Goal: Complete application form

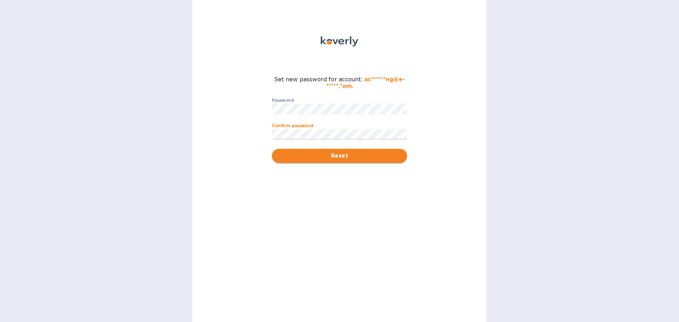
click at [354, 157] on span "Reset" at bounding box center [340, 156] width 124 height 8
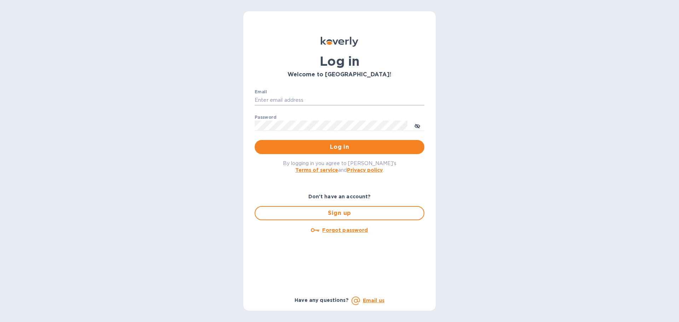
click at [319, 103] on input "Email" at bounding box center [340, 100] width 170 height 11
type input "[EMAIL_ADDRESS][DOMAIN_NAME]"
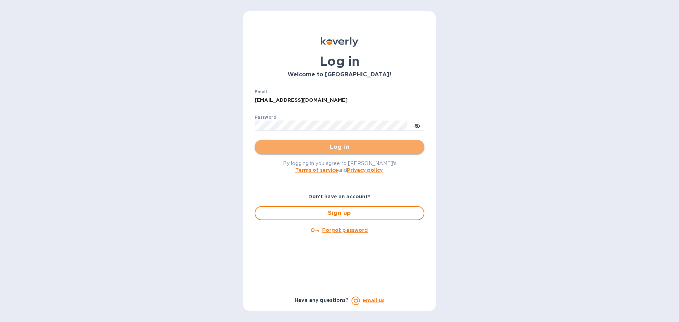
click at [350, 145] on span "Log in" at bounding box center [339, 147] width 159 height 8
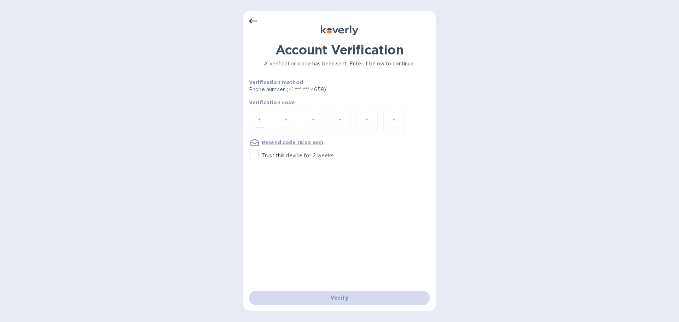
click at [255, 116] on div at bounding box center [259, 121] width 21 height 25
type input "7"
type input "6"
type input "3"
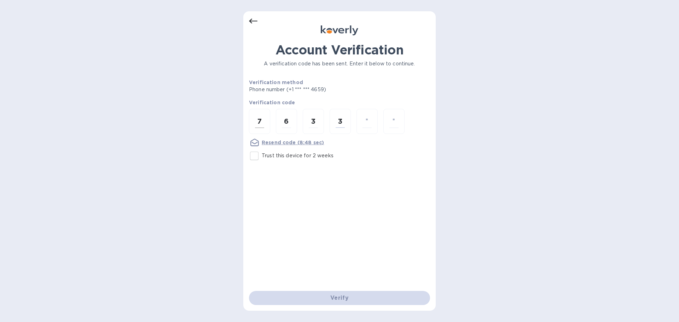
type input "1"
type input "7"
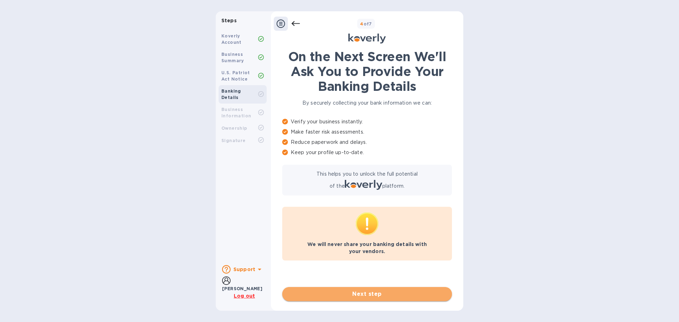
click at [420, 289] on button "Next step" at bounding box center [367, 294] width 170 height 14
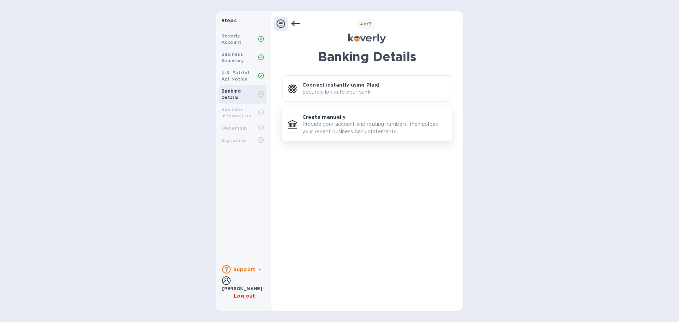
click at [349, 125] on p "Provide your account and routing numbers, then upload your recent business bank…" at bounding box center [375, 128] width 144 height 15
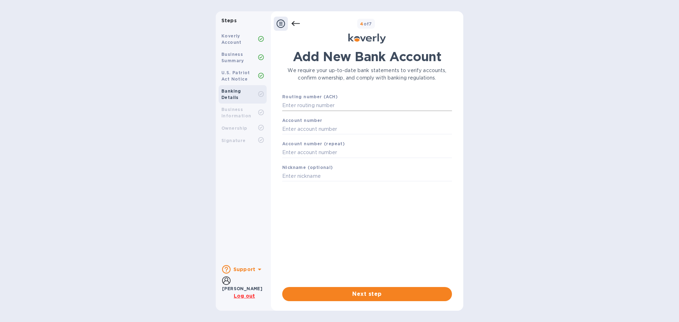
click at [328, 106] on input "text" at bounding box center [367, 105] width 170 height 11
type input "122235821"
click at [353, 132] on div "Account number" at bounding box center [367, 135] width 175 height 24
click at [344, 142] on input "text" at bounding box center [367, 138] width 170 height 11
type input "155501053708"
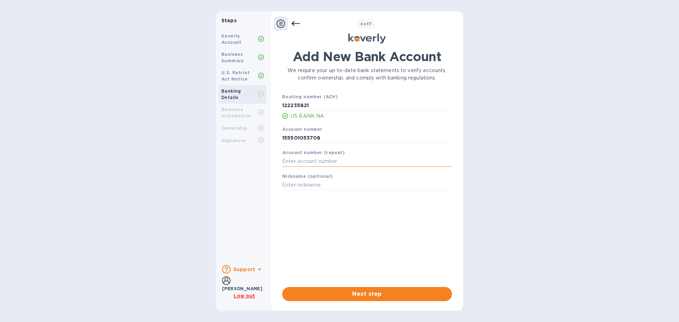
click at [337, 160] on input "text" at bounding box center [367, 161] width 170 height 11
type input "155501053708"
click at [351, 183] on input "text" at bounding box center [367, 185] width 170 height 11
type input "e"
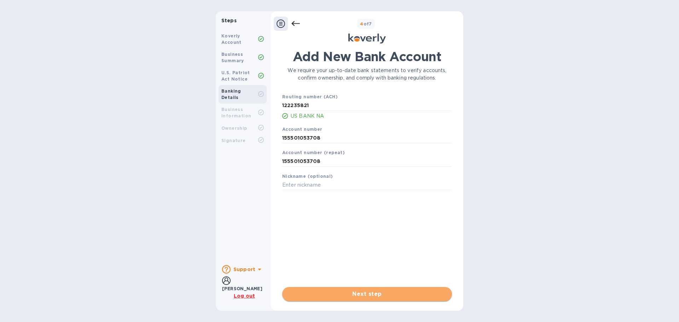
click at [394, 296] on span "Next step" at bounding box center [367, 294] width 159 height 8
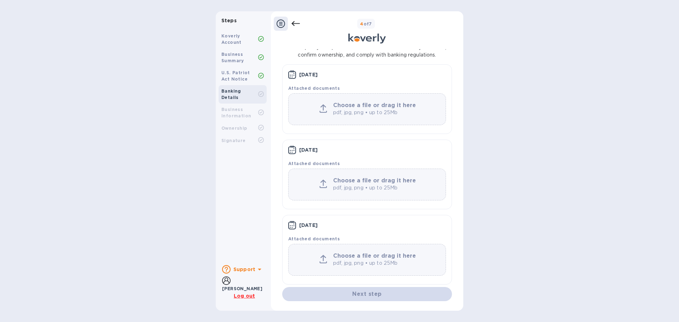
scroll to position [41, 0]
click at [226, 146] on div "Koverly Account Business Summary U.S. Patriot Act Notice Banking Details Busine…" at bounding box center [243, 143] width 54 height 232
click at [229, 37] on b "Koverly Account" at bounding box center [231, 39] width 20 height 12
click at [230, 49] on div "Business Summary" at bounding box center [243, 57] width 48 height 18
click at [238, 36] on b "Koverly Account" at bounding box center [231, 39] width 20 height 12
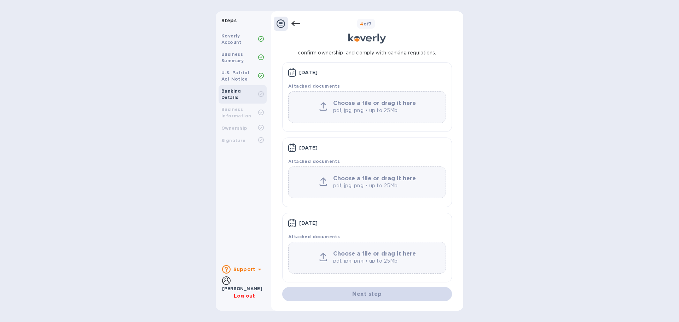
scroll to position [42, 0]
click at [230, 38] on b "Koverly Account" at bounding box center [231, 39] width 20 height 12
click at [229, 54] on b "Business Summary" at bounding box center [232, 58] width 23 height 12
click at [232, 73] on b "U.S. Patriot Act Notice" at bounding box center [235, 76] width 29 height 12
click at [236, 92] on b "Banking Details" at bounding box center [231, 94] width 20 height 12
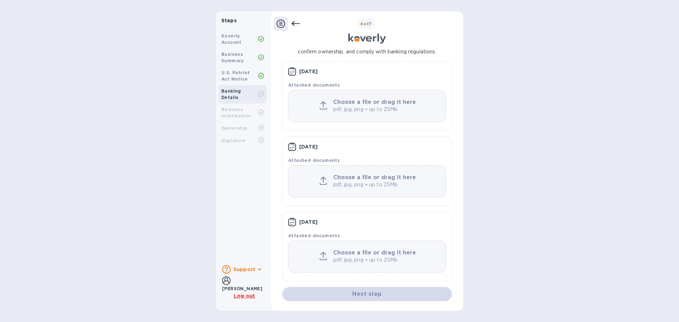
click at [235, 107] on b "Business Information" at bounding box center [236, 113] width 30 height 12
